Goal: Information Seeking & Learning: Learn about a topic

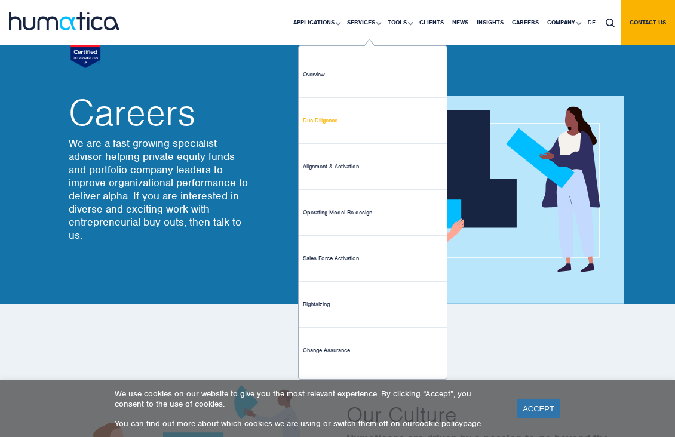
scroll to position [29, 0]
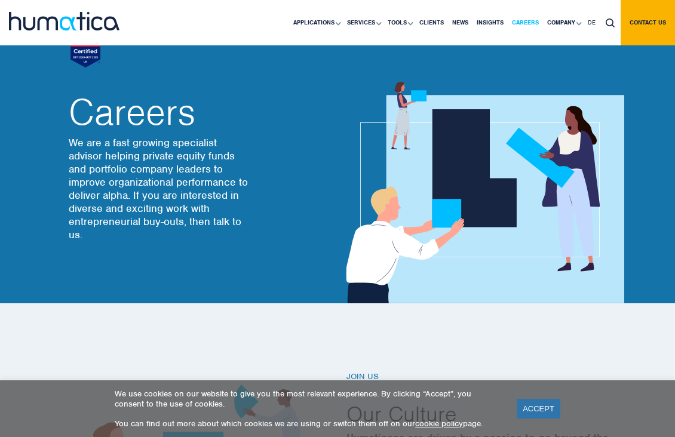
click at [525, 19] on link "Careers" at bounding box center [525, 22] width 35 height 45
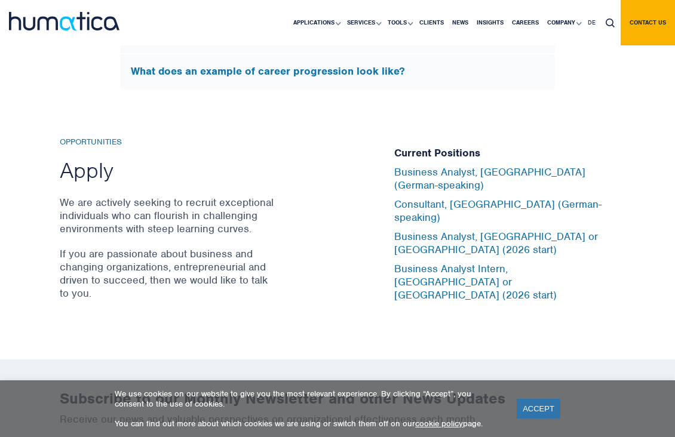
scroll to position [3856, 0]
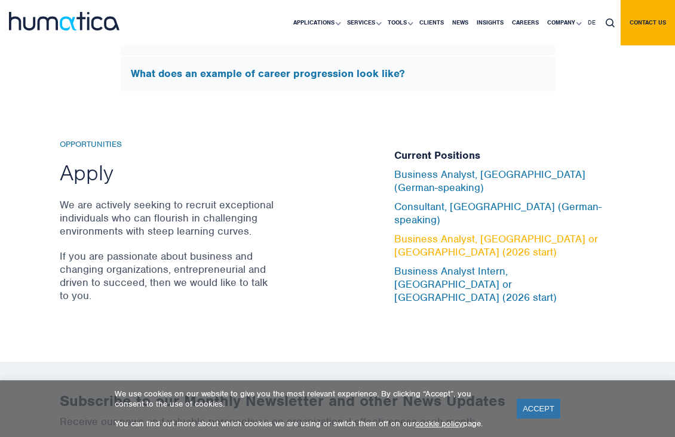
click at [443, 253] on link "Business Analyst, [GEOGRAPHIC_DATA] or [GEOGRAPHIC_DATA] (2026 start)" at bounding box center [496, 245] width 204 height 26
